Goal: Communication & Community: Answer question/provide support

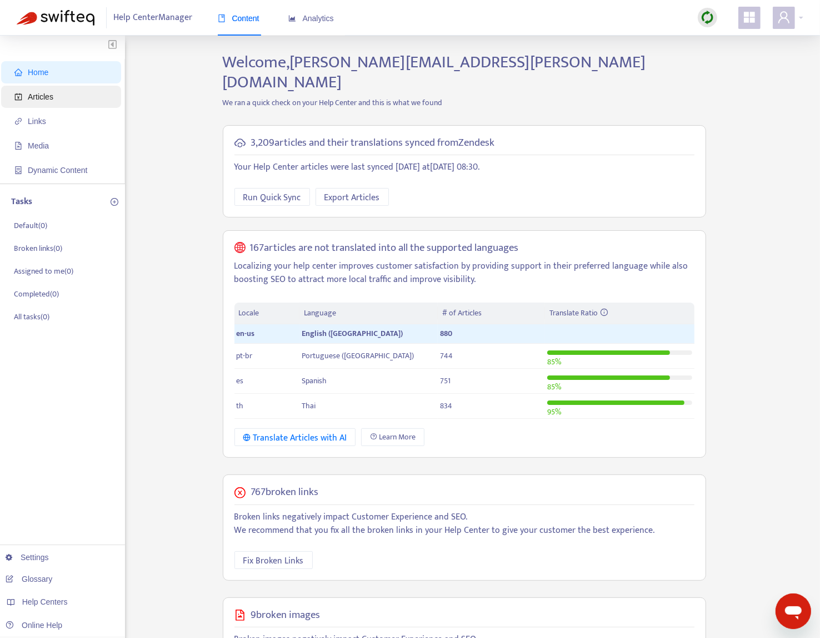
click at [64, 93] on span "Articles" at bounding box center [63, 97] width 98 height 22
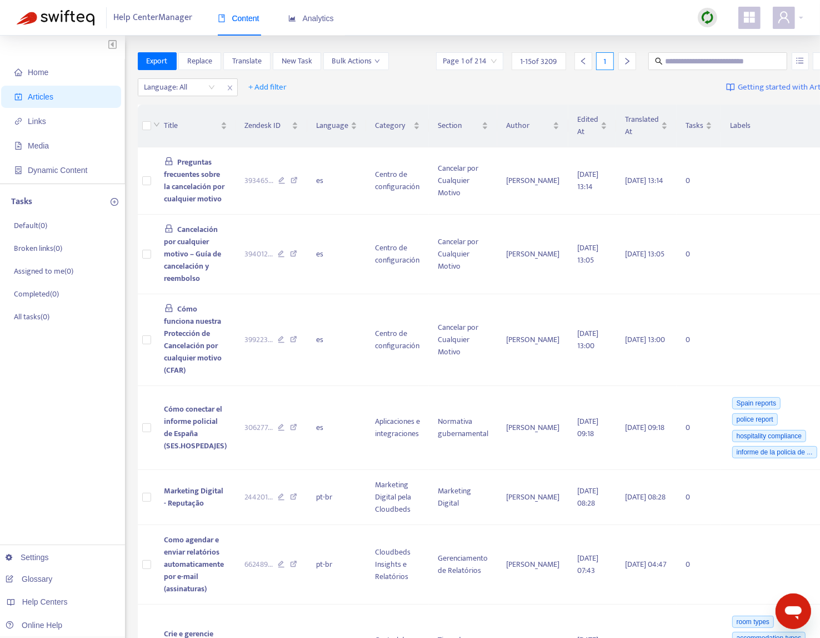
click at [706, 17] on img at bounding box center [708, 18] width 14 height 14
click at [725, 40] on link "Quick Sync" at bounding box center [730, 40] width 47 height 13
click at [196, 90] on div at bounding box center [174, 87] width 67 height 13
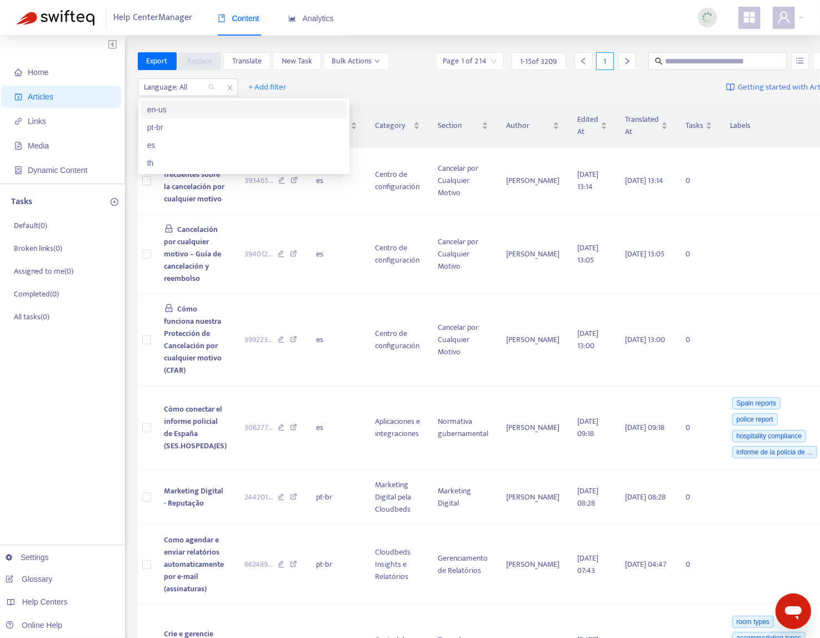
click at [193, 109] on div "en-us" at bounding box center [243, 109] width 193 height 12
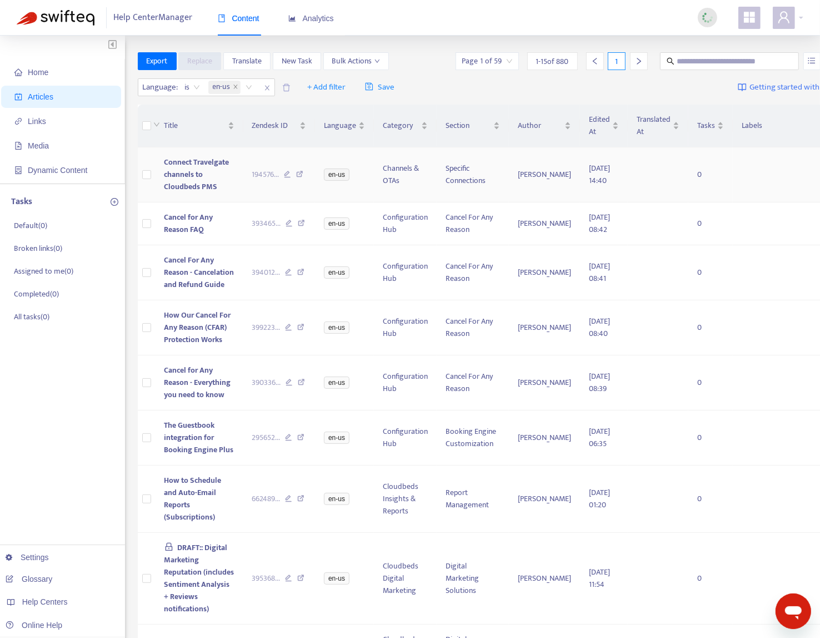
click at [202, 174] on td "Connect Travelgate channels to Cloudbeds PMS" at bounding box center [200, 174] width 88 height 55
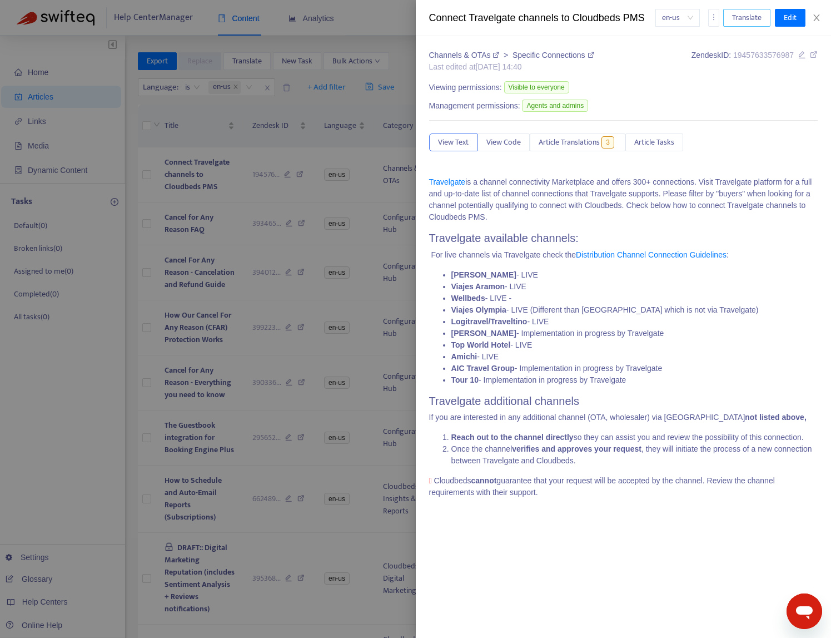
click at [738, 23] on span "Translate" at bounding box center [746, 18] width 29 height 12
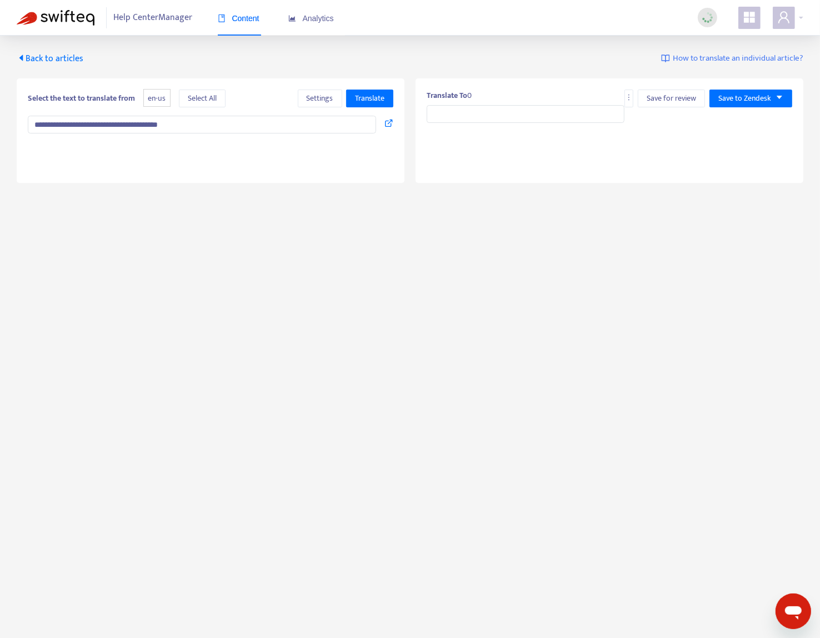
type input "**********"
type textarea "**********"
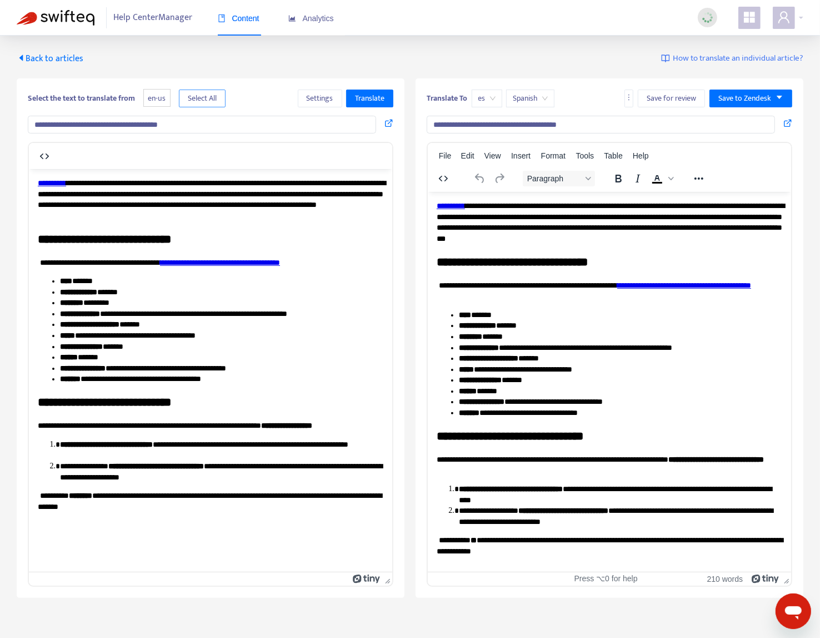
click at [212, 89] on button "Select All" at bounding box center [202, 98] width 47 height 18
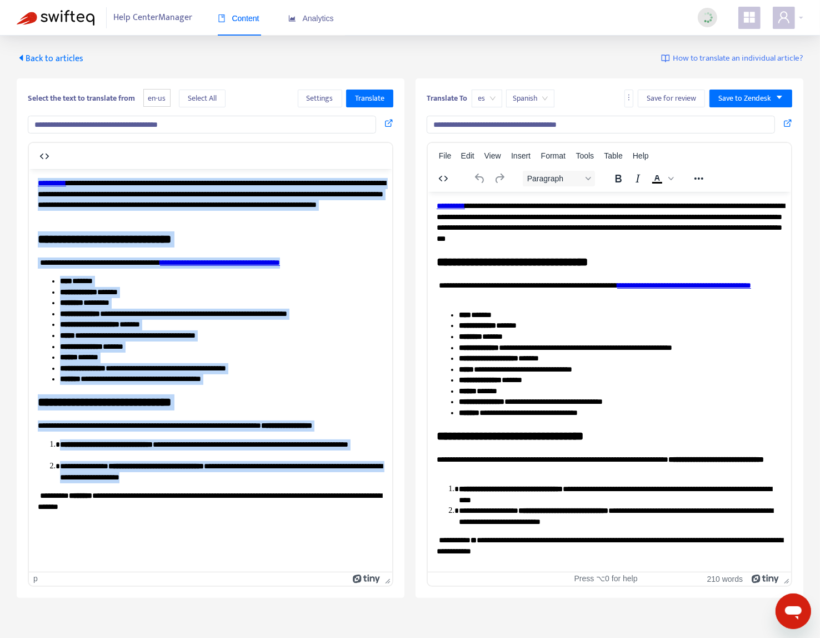
click at [487, 96] on span "es" at bounding box center [487, 98] width 17 height 17
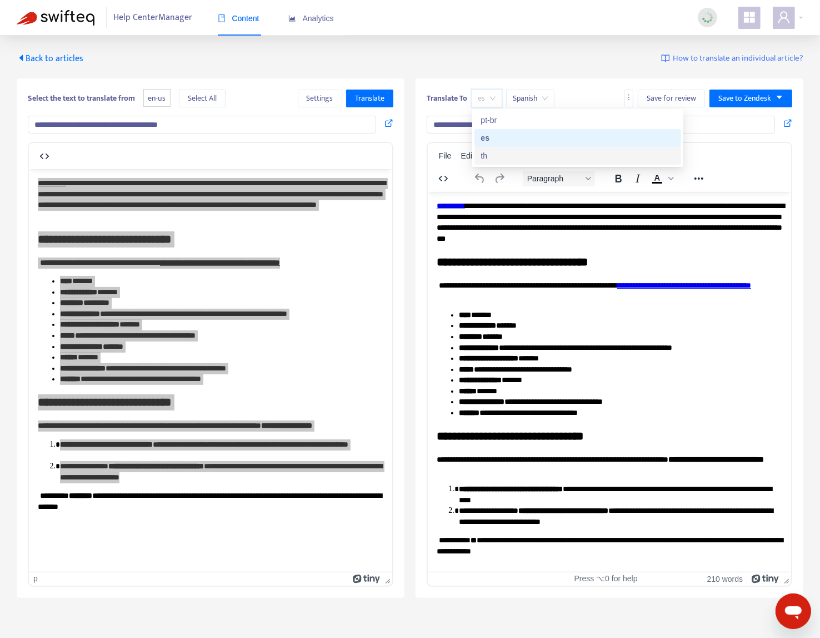
click at [504, 160] on div "th" at bounding box center [577, 156] width 193 height 12
type input "**********"
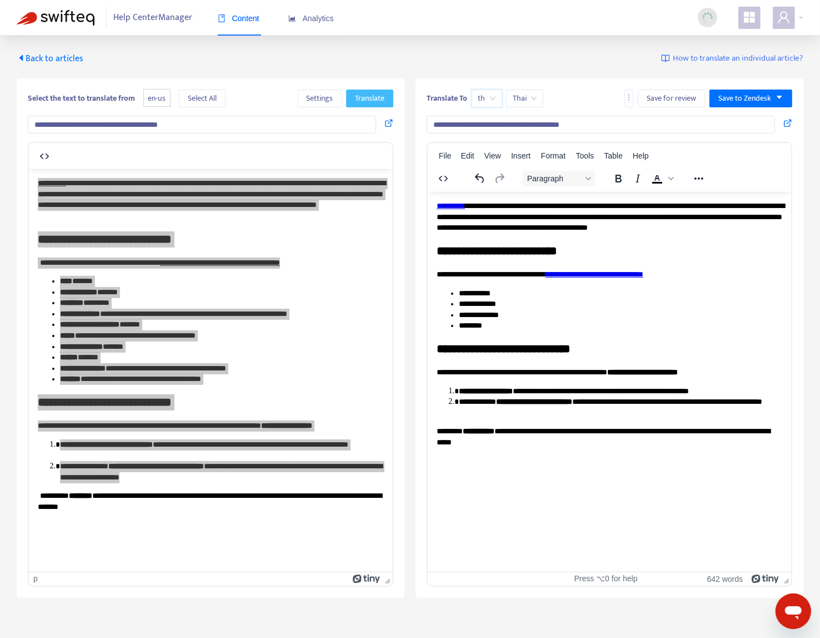
click at [365, 102] on span "Translate" at bounding box center [369, 98] width 29 height 12
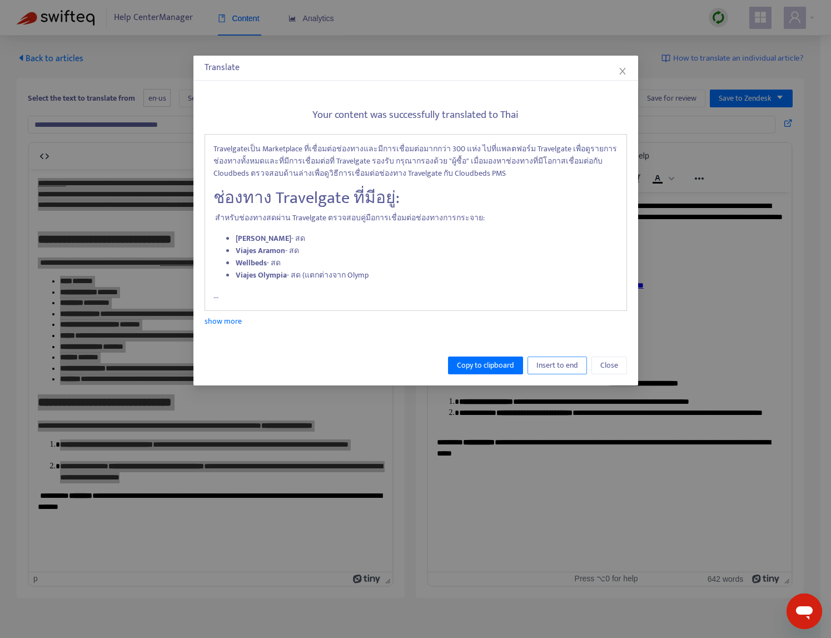
click at [554, 364] on span "Insert to end" at bounding box center [557, 365] width 42 height 12
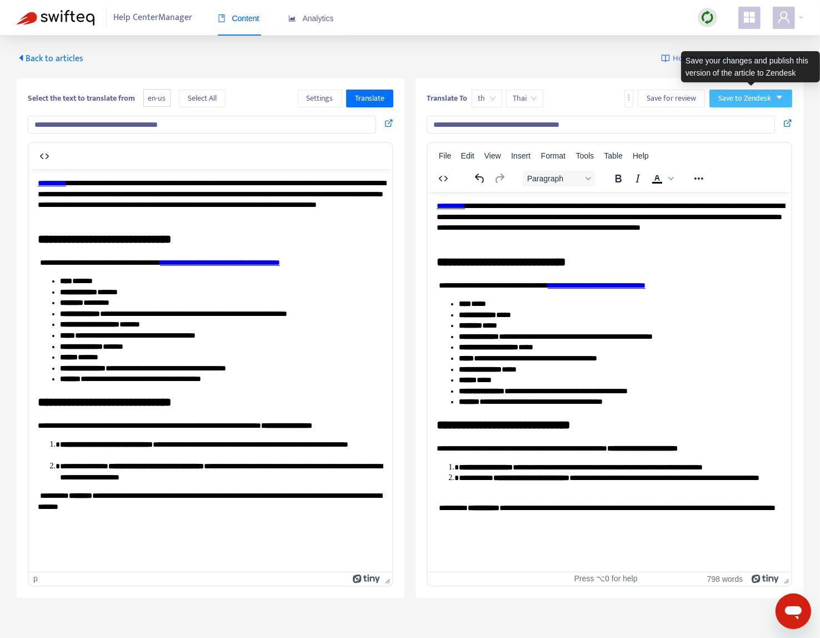
click at [759, 92] on span "Save to Zendesk" at bounding box center [745, 98] width 53 height 12
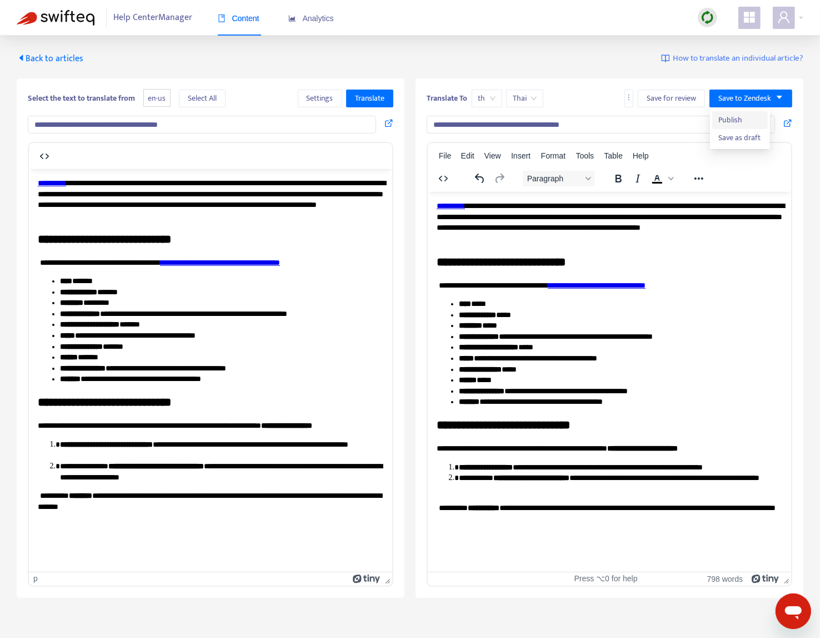
click at [752, 114] on span "Publish" at bounding box center [740, 120] width 42 height 12
